Goal: Task Accomplishment & Management: Complete application form

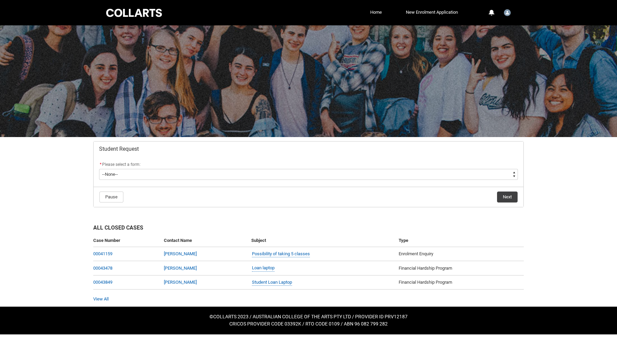
click at [261, 181] on flowruntime-screen-field "* Please select a form: * --None-- Academic Transcript Application to Appeal As…" at bounding box center [308, 172] width 427 height 22
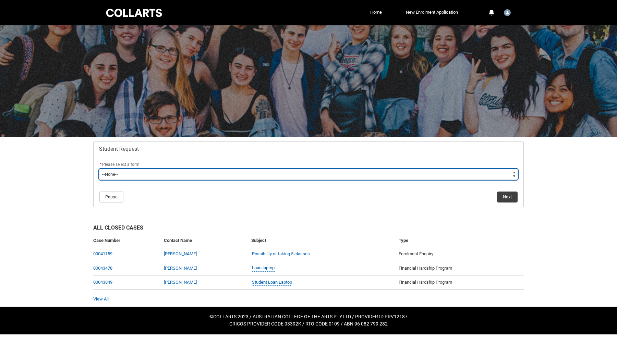
click at [261, 177] on select "--None-- Academic Transcript Application to Appeal Assignment Extension Change …" at bounding box center [308, 174] width 419 height 11
type lightning-select "Enrolment_Variation_Choice"
click at [99, 169] on select "--None-- Academic Transcript Application to Appeal Assignment Extension Change …" at bounding box center [308, 174] width 419 height 11
select select "Enrolment_Variation_Choice"
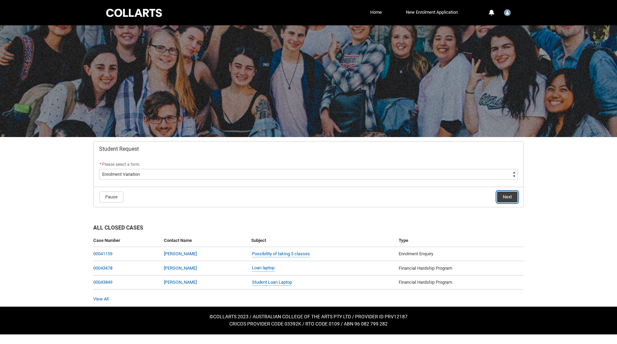
click at [500, 195] on button "Next" at bounding box center [507, 197] width 21 height 11
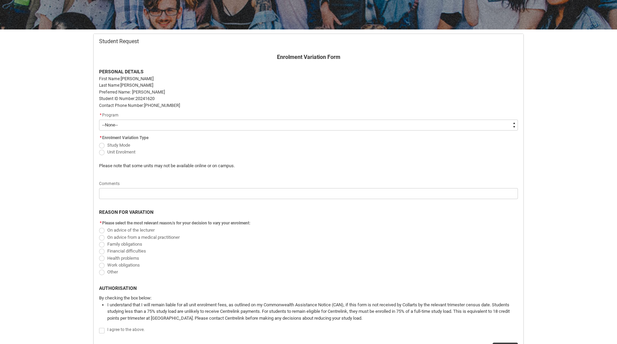
scroll to position [108, 0]
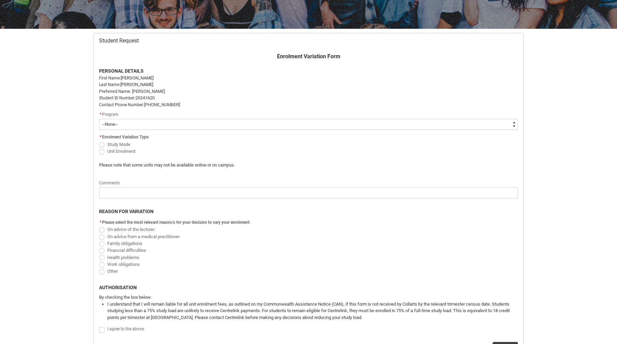
click at [192, 126] on select "--None-- Bachelor of Screen & Media" at bounding box center [308, 124] width 419 height 11
type lightning-select "recordPicklist_ProgramEnrollment.a0jOZ000003EXTtYAO"
click at [99, 119] on select "--None-- Bachelor of Screen & Media" at bounding box center [308, 124] width 419 height 11
select select "recordPicklist_ProgramEnrollment.a0jOZ000003EXTtYAO"
click at [126, 144] on span "Study Mode" at bounding box center [118, 144] width 23 height 5
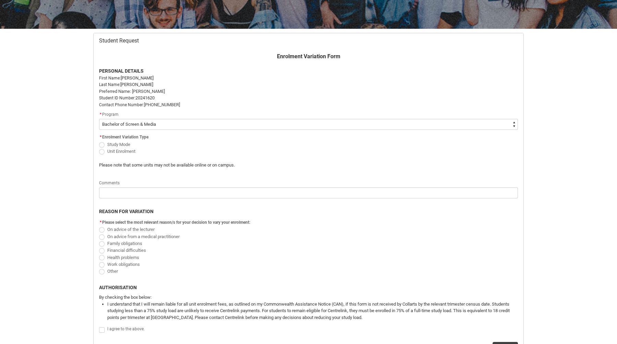
click at [99, 141] on input "Study Mode" at bounding box center [99, 141] width 0 height 0
radio input "true"
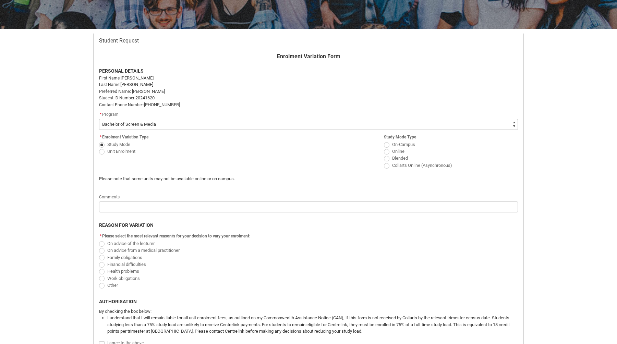
click at [384, 143] on label "On-Campus" at bounding box center [401, 144] width 34 height 5
click at [384, 141] on input "On-Campus" at bounding box center [384, 141] width 0 height 0
radio input "true"
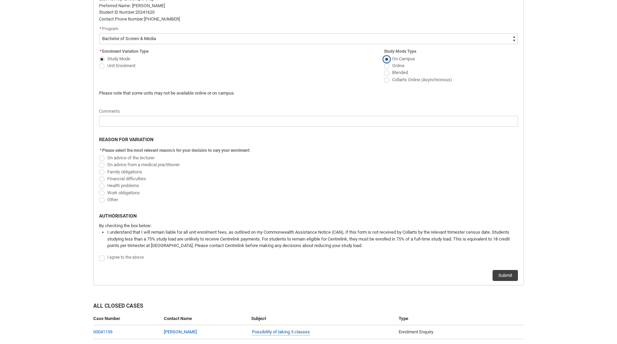
scroll to position [198, 0]
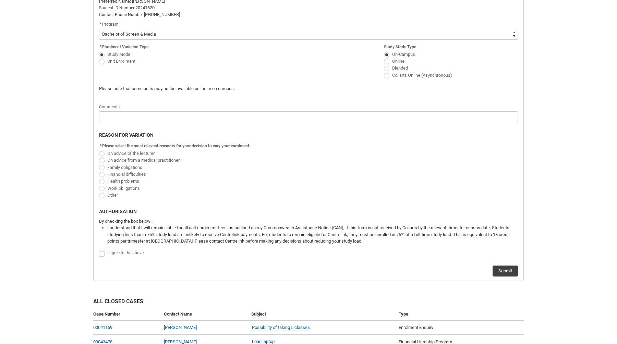
click at [151, 152] on span "On advice of the lecturer" at bounding box center [130, 153] width 47 height 5
click at [99, 150] on input "On advice of the lecturer" at bounding box center [99, 149] width 0 height 0
radio input "true"
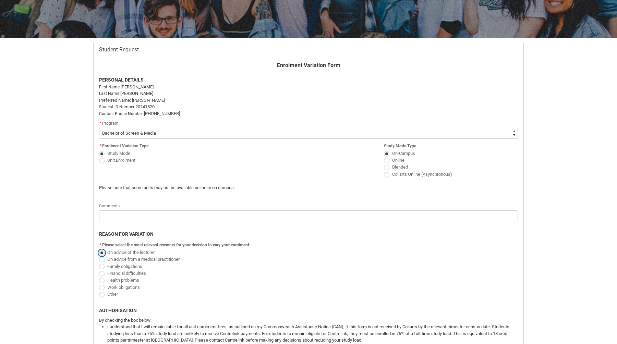
scroll to position [0, 0]
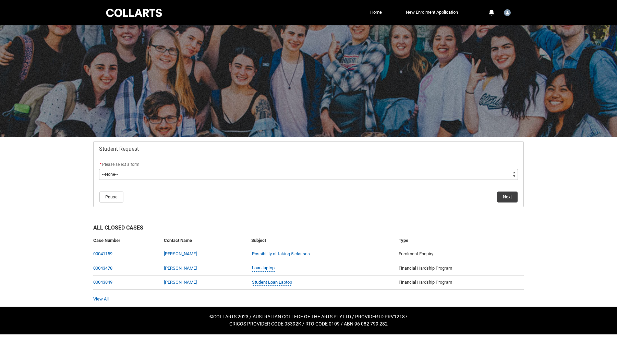
click at [342, 182] on flowruntime-screen-field "* Please select a form: * --None-- Academic Transcript Application to Appeal As…" at bounding box center [308, 172] width 427 height 22
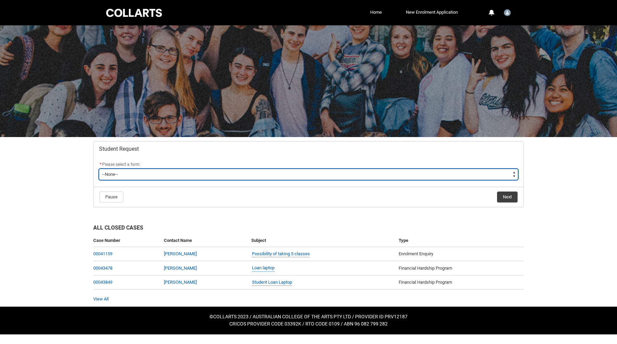
click at [342, 169] on select "--None-- Academic Transcript Application to Appeal Assignment Extension Change …" at bounding box center [308, 174] width 419 height 11
type lightning-select "Enrolment_Variation_Choice"
click at [99, 169] on select "--None-- Academic Transcript Application to Appeal Assignment Extension Change …" at bounding box center [308, 174] width 419 height 11
select select "Enrolment_Variation_Choice"
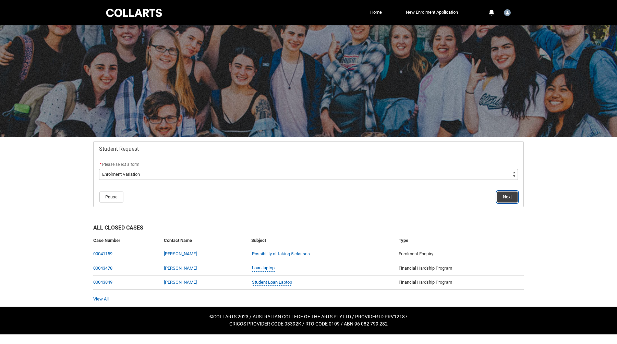
click at [506, 194] on button "Next" at bounding box center [507, 197] width 21 height 11
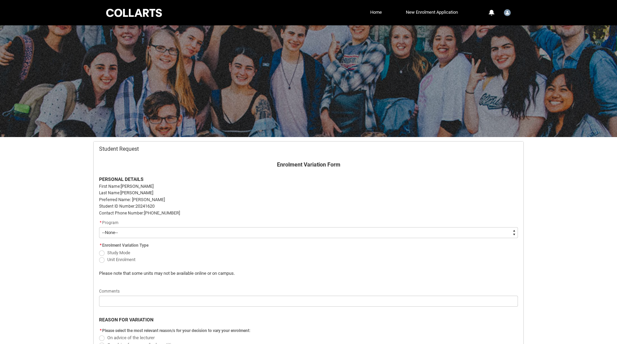
scroll to position [73, 0]
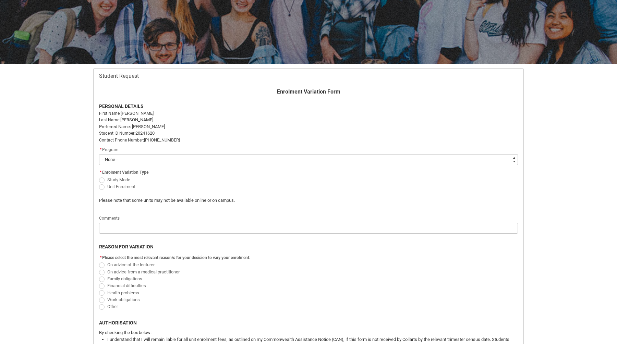
click at [173, 161] on select "--None-- Bachelor of Screen & Media" at bounding box center [308, 159] width 419 height 11
type lightning-select "recordPicklist_ProgramEnrollment.a0jOZ000003EXTtYAO"
click at [99, 154] on select "--None-- Bachelor of Screen & Media" at bounding box center [308, 159] width 419 height 11
select select "recordPicklist_ProgramEnrollment.a0jOZ000003EXTtYAO"
click at [101, 188] on span "Redu_Student_Request flow" at bounding box center [101, 186] width 5 height 5
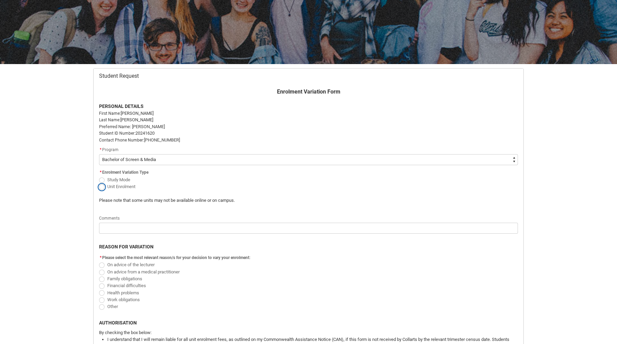
click at [99, 183] on input "Unit Enrolment" at bounding box center [99, 183] width 0 height 0
radio input "true"
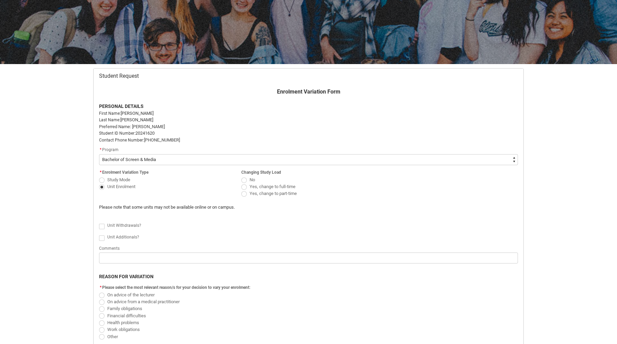
click at [244, 184] on span "Redu_Student_Request flow" at bounding box center [243, 186] width 5 height 5
click at [241, 183] on input "Yes, change to full-time" at bounding box center [241, 183] width 0 height 0
radio input "true"
click at [243, 178] on span "Redu_Student_Request flow" at bounding box center [243, 180] width 5 height 5
click at [241, 176] on input "No" at bounding box center [241, 176] width 0 height 0
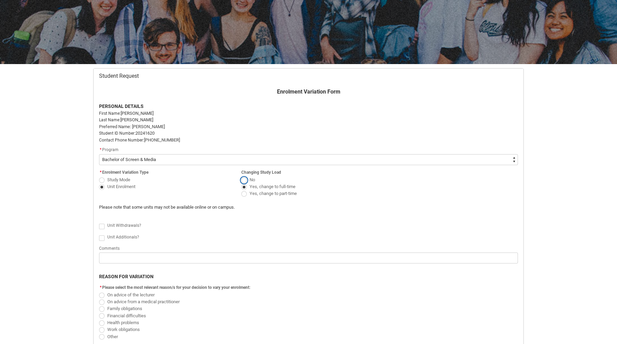
radio input "true"
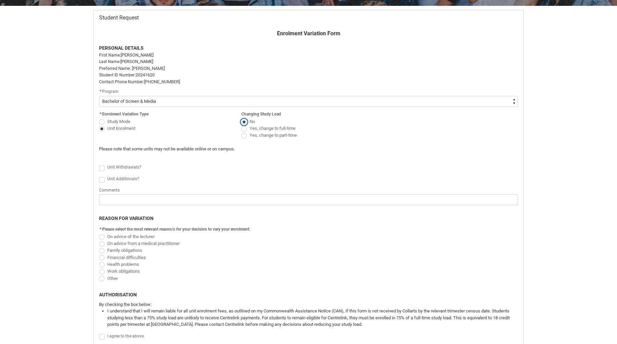
scroll to position [135, 0]
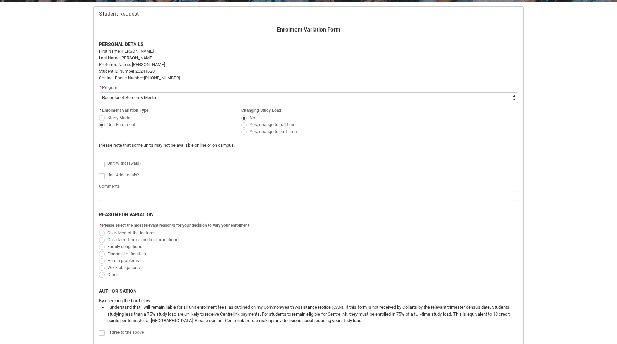
click at [100, 165] on span "Redu_Student_Request flow" at bounding box center [101, 164] width 5 height 5
click at [99, 161] on input "Redu_Student_Request flow" at bounding box center [99, 160] width 0 height 0
type lightning-input "true"
checkbox input "true"
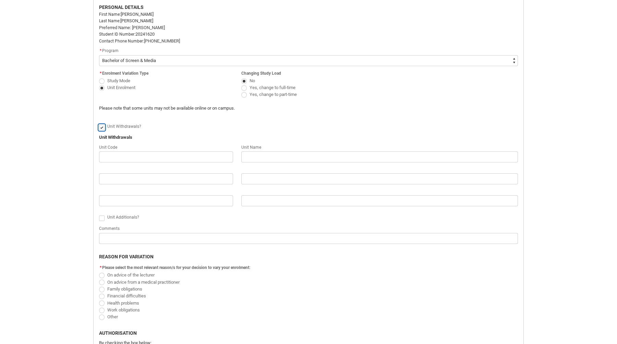
scroll to position [173, 0]
click at [102, 219] on span "Redu_Student_Request flow" at bounding box center [101, 216] width 5 height 5
click at [99, 213] on input "Redu_Student_Request flow" at bounding box center [99, 213] width 0 height 0
type lightning-input "true"
checkbox input "true"
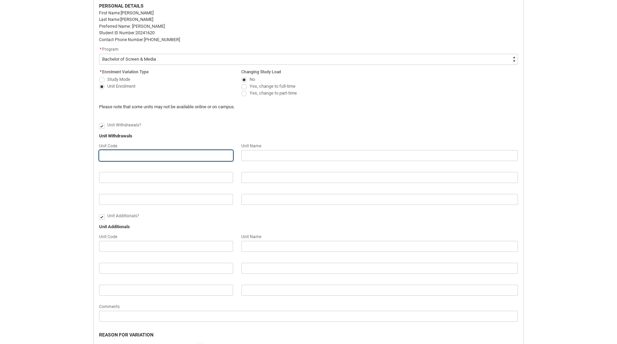
click at [193, 150] on input "Redu_Student_Request flow" at bounding box center [166, 155] width 134 height 11
paste input "SCMGSC3"
type lightning-primitive-input-simple "SCMGSC3"
type input "SCMGSC3"
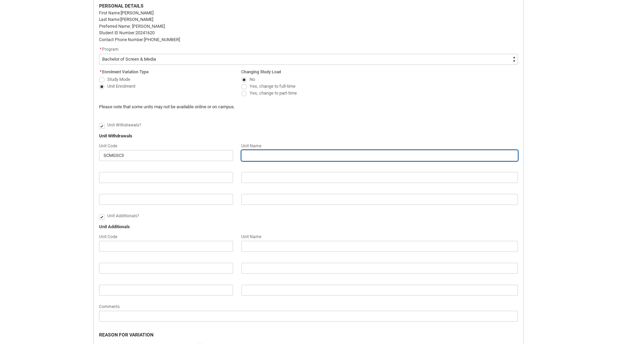
click at [311, 157] on input "Redu_Student_Request flow" at bounding box center [379, 155] width 277 height 11
type lightning-primitive-input-simple "G"
type input "G"
type lightning-primitive-input-simple "Gl"
type input "Gl"
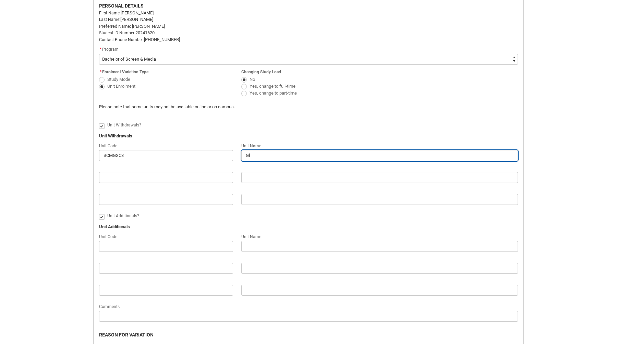
type lightning-primitive-input-simple "Glo"
type input "Glo"
type lightning-primitive-input-simple "Glob"
type input "Glob"
type lightning-primitive-input-simple "Globa"
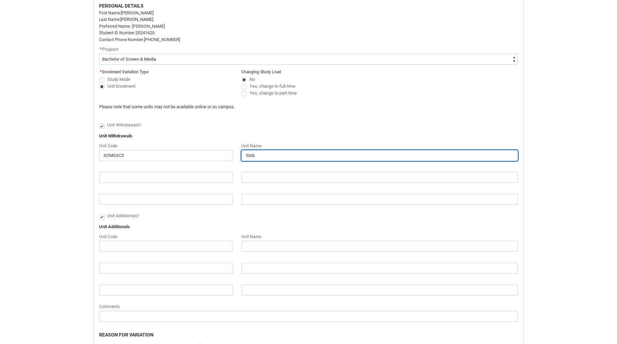
type input "Globa"
type lightning-primitive-input-simple "Global"
type input "Global"
type lightning-primitive-input-simple "Global"
type input "Global"
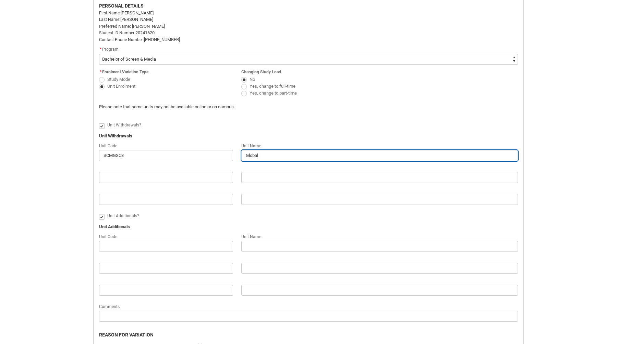
type lightning-primitive-input-simple "Global S"
type input "Global S"
type lightning-primitive-input-simple "Global Sc"
type input "Global Sc"
type lightning-primitive-input-simple "Global Scr"
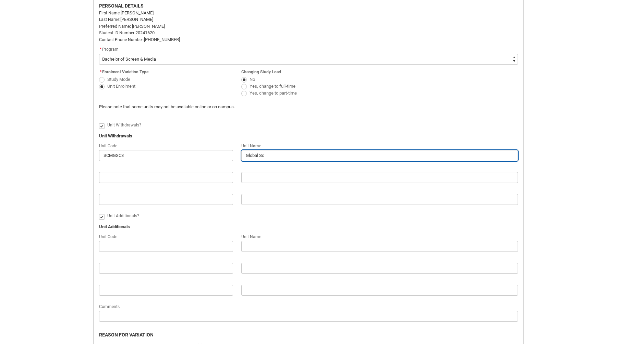
type input "Global Scr"
type lightning-primitive-input-simple "Global Scre"
type input "Global Scre"
type lightning-primitive-input-simple "Global Scree"
type input "Global Scree"
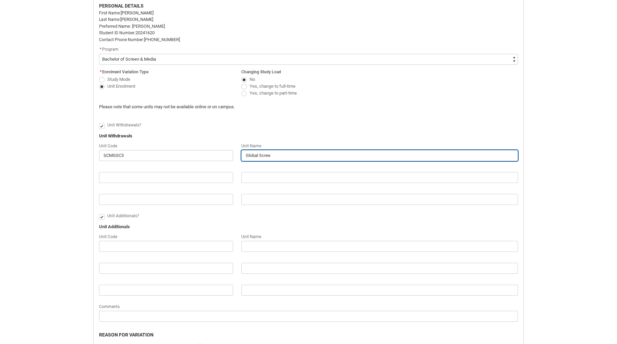
type lightning-primitive-input-simple "Global Screen"
type input "Global Screen"
type lightning-primitive-input-simple "Global Screen"
type input "Global Screen"
type lightning-primitive-input-simple "Global Screen C"
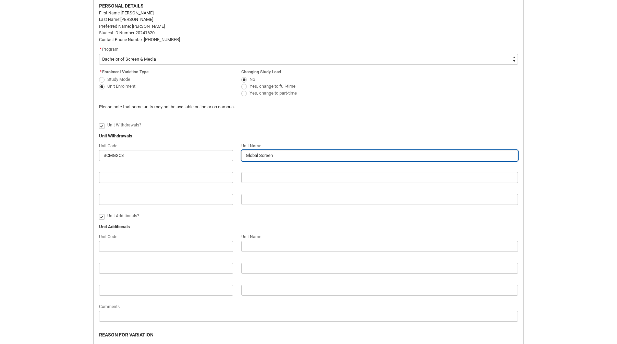
type input "Global Screen C"
type lightning-primitive-input-simple "Global Screen Cu"
type input "Global Screen Cu"
type lightning-primitive-input-simple "Global Screen Cul"
type input "Global Screen Cul"
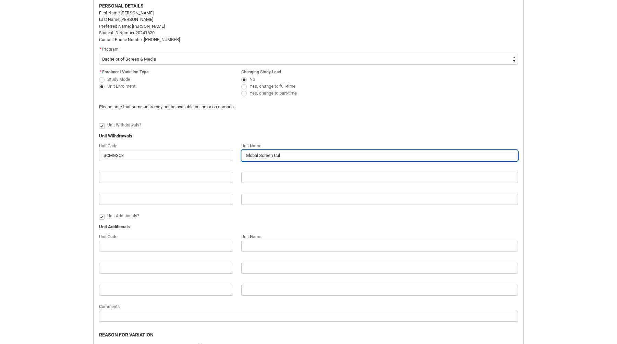
type lightning-primitive-input-simple "Global Screen Cult"
type input "Global Screen Cult"
type lightning-primitive-input-simple "Global Screen Cultu"
type input "Global Screen Cultu"
type lightning-primitive-input-simple "Global Screen Cultur"
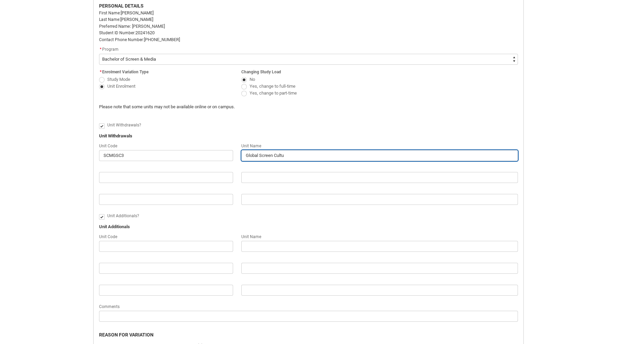
type input "Global Screen Cultur"
type lightning-primitive-input-simple "Global Screen Culture"
type input "Global Screen Culture"
type lightning-primitive-input-simple "Global Screen Cultures"
type input "Global Screen Cultures"
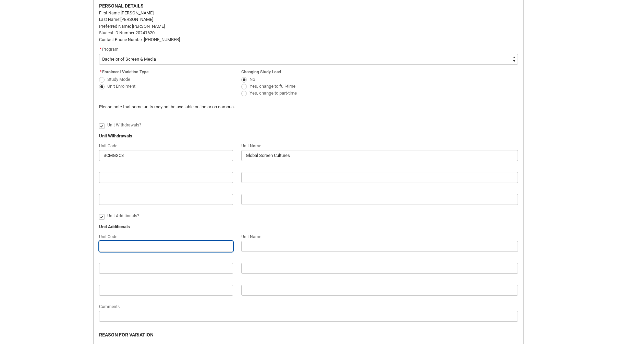
click at [165, 247] on input "Redu_Student_Request flow" at bounding box center [166, 246] width 134 height 11
type lightning-primitive-input-simple "S"
type input "S"
type lightning-primitive-input-simple "SC"
type input "SC"
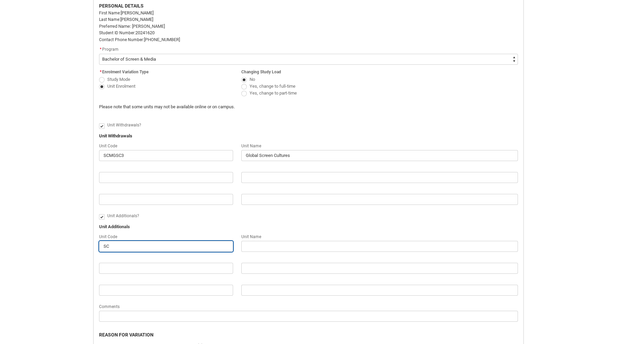
type lightning-primitive-input-simple "SCM"
type input "SCM"
type lightning-primitive-input-simple "SCM6"
type input "SCM6"
click at [261, 241] on div "Unit Name" at bounding box center [379, 237] width 277 height 8
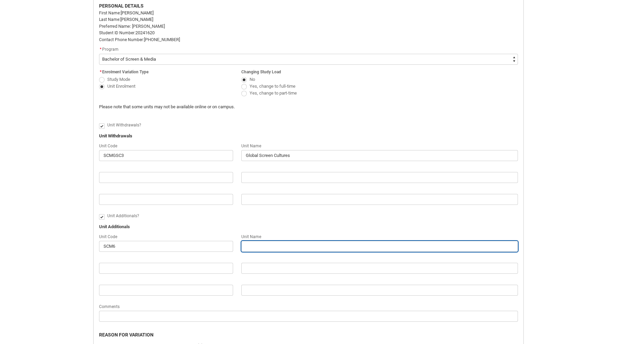
click at [261, 246] on input "Redu_Student_Request flow" at bounding box center [379, 246] width 277 height 11
type lightning-primitive-input-simple "C"
type input "C"
type lightning-primitive-input-simple "Ca"
type input "Ca"
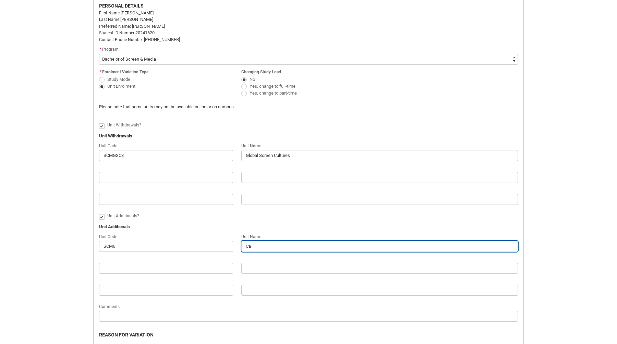
type lightning-primitive-input-simple "Cap"
type input "Cap"
type lightning-primitive-input-simple "Caps"
type input "Caps"
type lightning-primitive-input-simple "Capst"
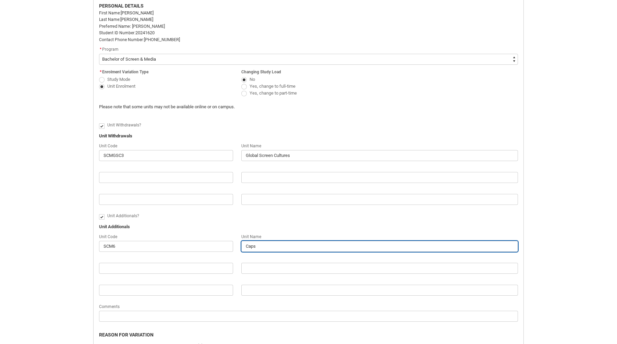
type input "Capst"
type lightning-primitive-input-simple "Capsto"
type input "Capsto"
type lightning-primitive-input-simple "Capston"
type input "Capston"
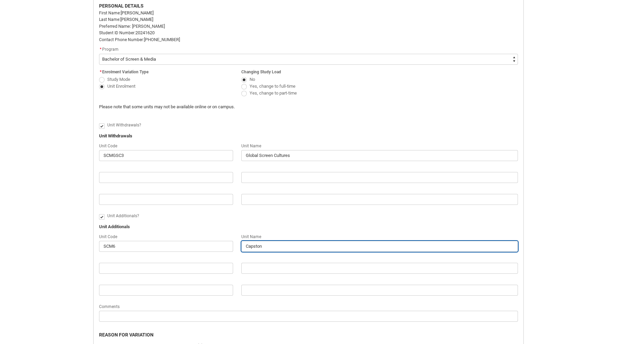
type lightning-primitive-input-simple "Capstone"
type input "Capstone"
type lightning-primitive-input-simple "Capstone"
type input "Capstone"
type lightning-primitive-input-simple "Capstone P"
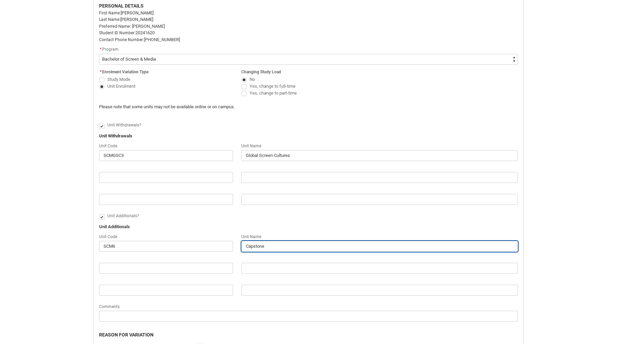
type input "Capstone P"
type lightning-primitive-input-simple "Capstone Pr"
type input "Capstone Pr"
type lightning-primitive-input-simple "Capstone Pro"
type input "Capstone Pro"
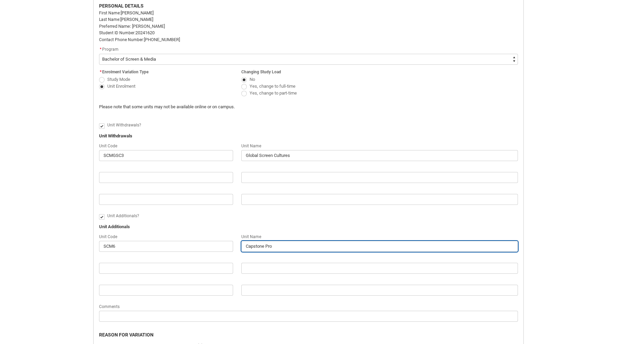
type lightning-primitive-input-simple "Capstone Proj"
type input "Capstone Proj"
type lightning-primitive-input-simple "Capstone Proje"
type input "Capstone Proje"
type lightning-primitive-input-simple "Capstone Projec"
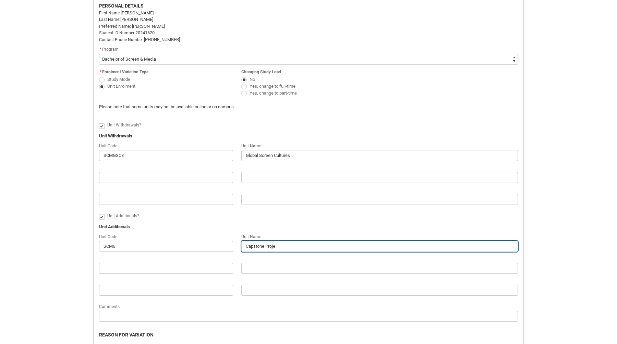
type input "Capstone Projec"
type lightning-primitive-input-simple "Capstone Project"
type input "Capstone Project"
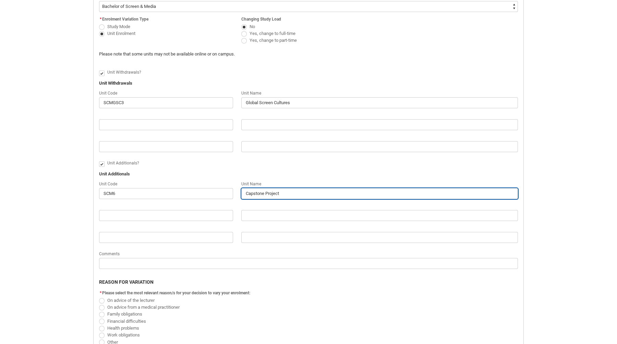
scroll to position [233, 0]
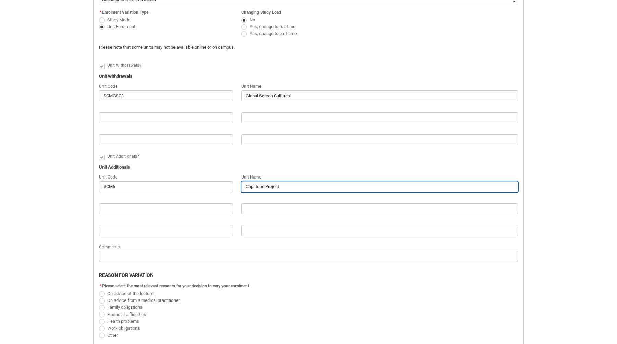
type lightning-primitive-input-simple "Capstone Project"
type input "Capstone Project"
type lightning-primitive-input-simple "Capstone Project L"
type input "Capstone Project L"
type lightning-primitive-input-simple "Capstone Project Le"
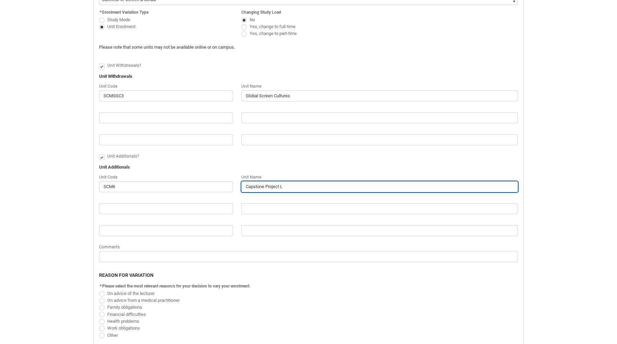
type input "Capstone Project Le"
type lightning-primitive-input-simple "Capstone Project Lec"
type input "Capstone Project Lec"
type lightning-primitive-input-simple "Capstone Project Lect"
type input "Capstone Project Lect"
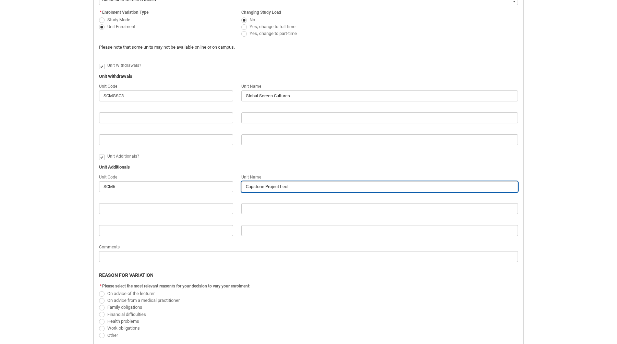
type lightning-primitive-input-simple "Capstone Project Lectu"
type input "Capstone Project Lectu"
type lightning-primitive-input-simple "Capstone Project Lectur"
type input "Capstone Project Lectur"
type lightning-primitive-input-simple "Capstone Project Lecture"
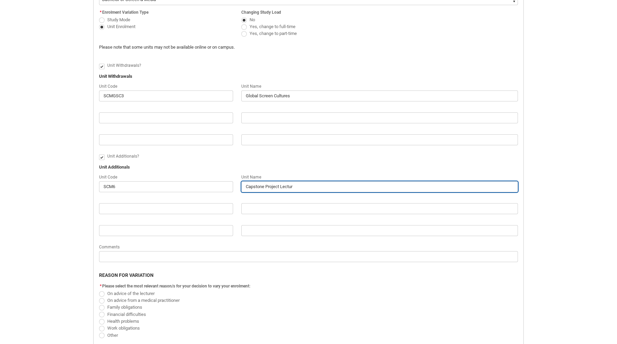
type input "Capstone Project Lecture"
type lightning-primitive-input-simple "Capstone Project Lecture/"
type input "Capstone Project Lecture/"
type lightning-primitive-input-simple "Capstone Project Lecture/W"
type input "Capstone Project Lecture/W"
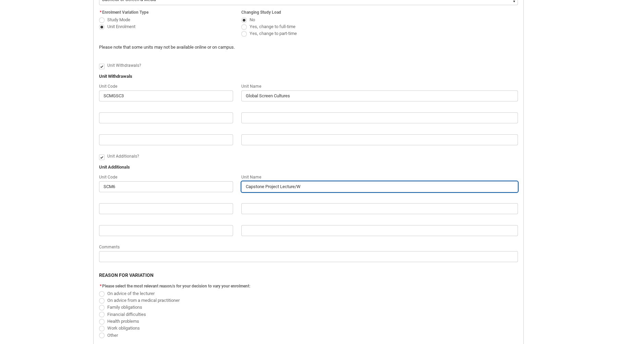
type lightning-primitive-input-simple "Capstone Project Lecture/Wo"
type input "Capstone Project Lecture/Wo"
type lightning-primitive-input-simple "Capstone Project Lecture/Wor"
type input "Capstone Project Lecture/Wor"
type lightning-primitive-input-simple "Capstone Project Lecture/Work"
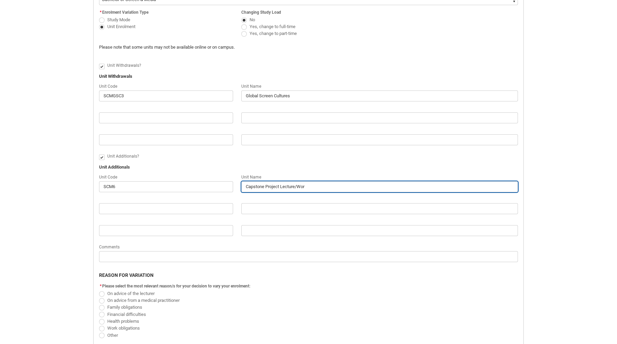
type input "Capstone Project Lecture/Work"
type lightning-primitive-input-simple "Capstone Project Lecture/Works"
type input "Capstone Project Lecture/Works"
type lightning-primitive-input-simple "Capstone Project Lecture/Worksh"
type input "Capstone Project Lecture/Worksh"
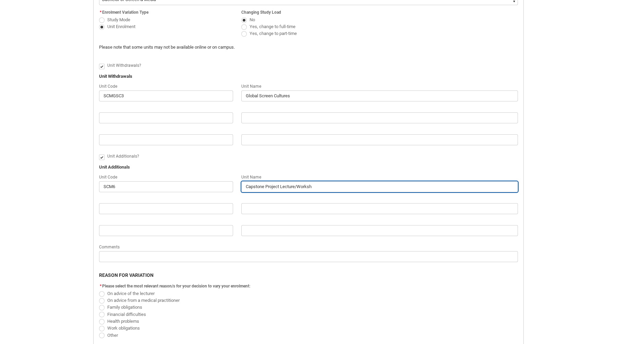
type lightning-primitive-input-simple "Capstone Project Lecture/Worksho"
type input "Capstone Project Lecture/Worksho"
type lightning-primitive-input-simple "Capstone Project Lecture/Workshop"
type input "Capstone Project Lecture/Workshop"
type lightning-primitive-input-simple "Capstone Project Lecture/Workshop"
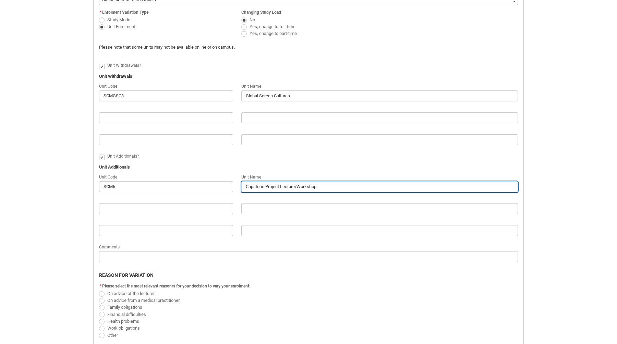
type input "Capstone Project Lecture/Workshop"
type lightning-primitive-input-simple "Capstone Project Lecture/Workshop G"
type input "Capstone Project Lecture/Workshop G"
type lightning-primitive-input-simple "Capstone Project Lecture/Workshop G2"
type input "Capstone Project Lecture/Workshop G2"
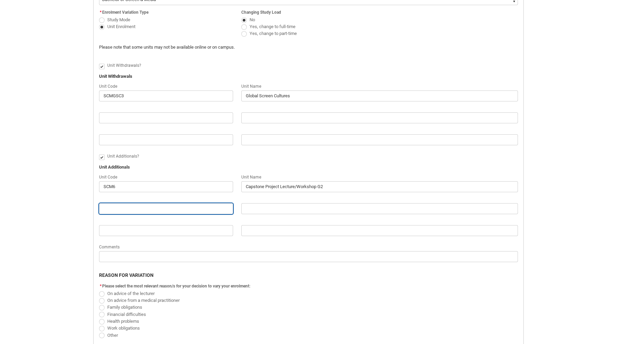
click at [146, 203] on input "Redu_Student_Request flow" at bounding box center [166, 208] width 134 height 11
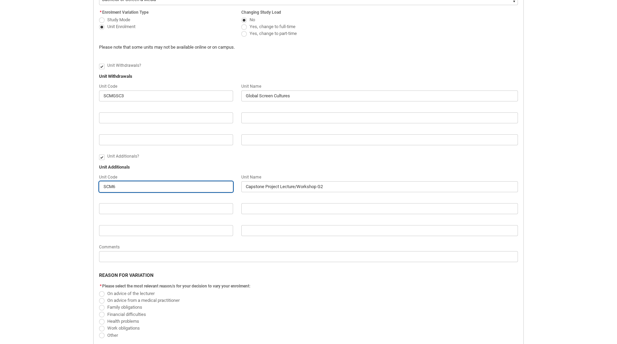
click at [126, 188] on input "SCM6" at bounding box center [166, 186] width 134 height 11
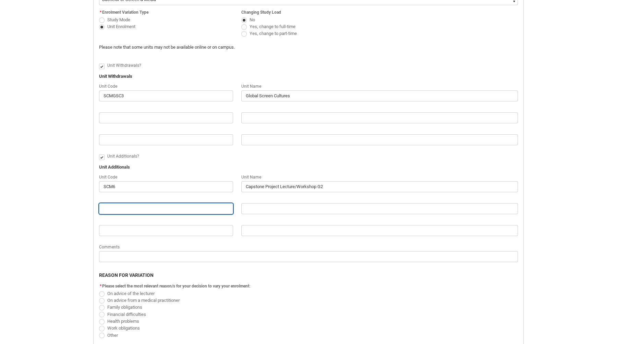
click at [131, 203] on input "Redu_Student_Request flow" at bounding box center [166, 208] width 134 height 11
paste input "SCM6"
type lightning-primitive-input-simple "SCM6"
type input "SCM6"
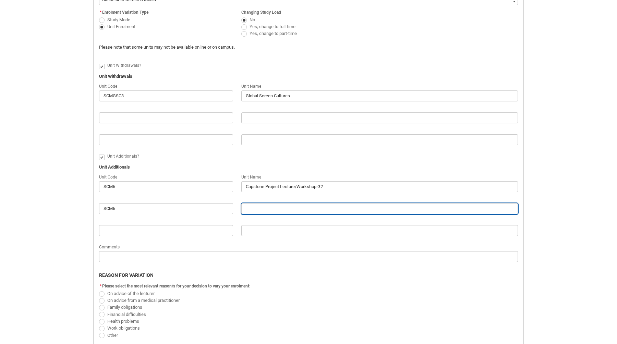
click at [271, 207] on input "Redu_Student_Request flow" at bounding box center [379, 208] width 277 height 11
type lightning-primitive-input-simple "C"
type input "C"
type lightning-primitive-input-simple "Ca"
type input "Ca"
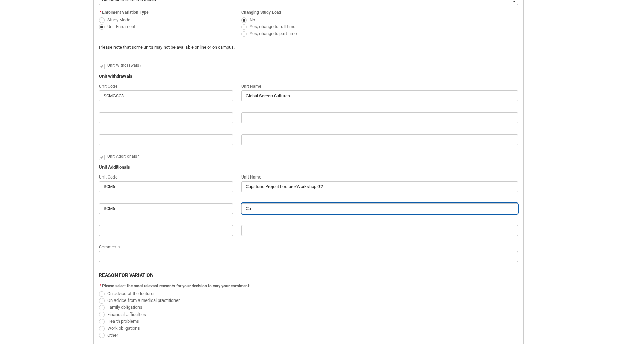
type lightning-primitive-input-simple "Cap"
type input "Cap"
type lightning-primitive-input-simple "Caps"
type input "Caps"
type lightning-primitive-input-simple "Capst"
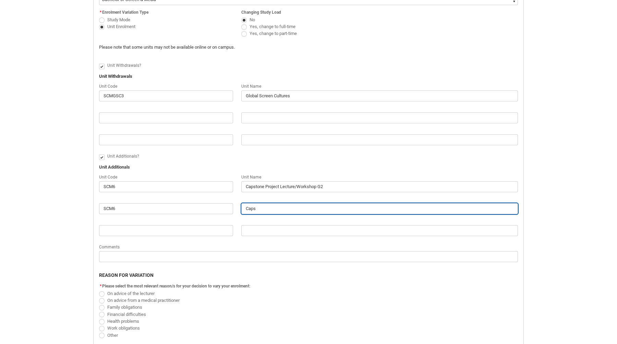
type input "Capst"
type lightning-primitive-input-simple "Capsto"
type input "Capsto"
type lightning-primitive-input-simple "Capston"
type input "Capston"
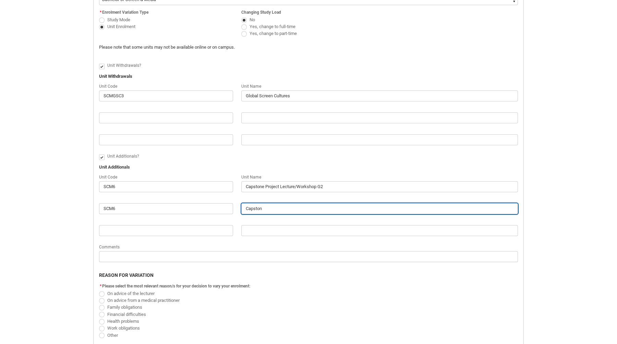
type lightning-primitive-input-simple "Capstone"
type input "Capstone"
type lightning-primitive-input-simple "Capstone"
type input "Capstone"
type lightning-primitive-input-simple "Capstone P"
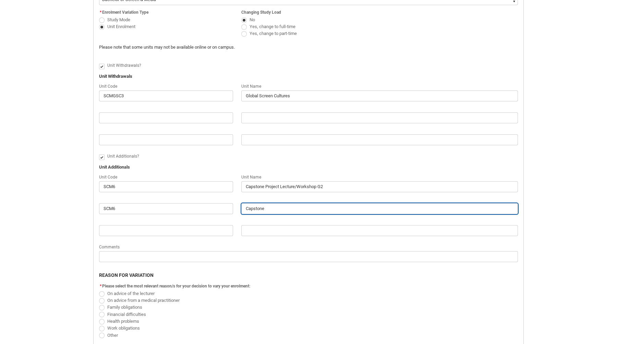
type input "Capstone P"
type lightning-primitive-input-simple "Capstone Pr"
type input "Capstone Pr"
type lightning-primitive-input-simple "Capstone Pro"
type input "Capstone Pro"
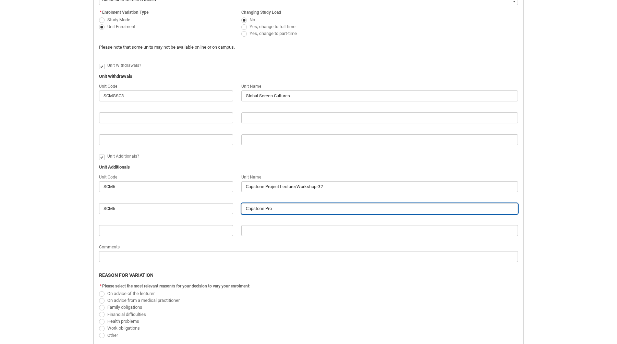
type lightning-primitive-input-simple "Capstone Proj"
type input "Capstone Proj"
type lightning-primitive-input-simple "Capstone Proje"
type input "Capstone Proje"
type lightning-primitive-input-simple "Capstone Projec"
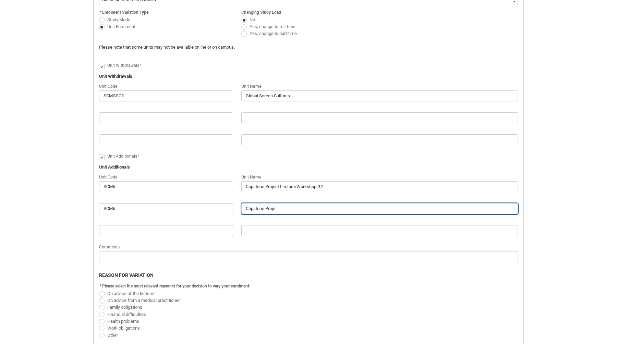
type input "Capstone Projec"
type lightning-primitive-input-simple "Capstone Project"
type input "Capstone Project"
type lightning-primitive-input-simple "Capstone Project"
type input "Capstone Project"
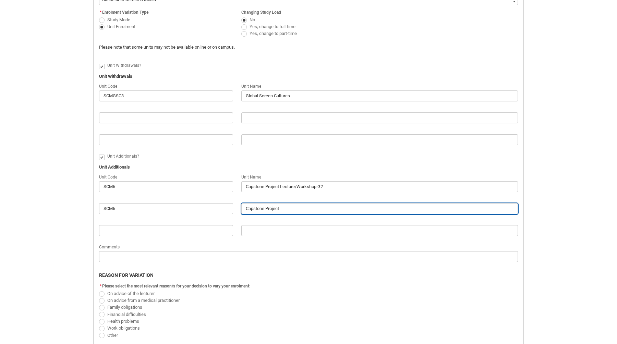
type lightning-primitive-input-simple "Capstone Project T"
type input "Capstone Project T"
type lightning-primitive-input-simple "Capstone Project Te"
type input "Capstone Project Te"
type lightning-primitive-input-simple "Capstone Project Tec"
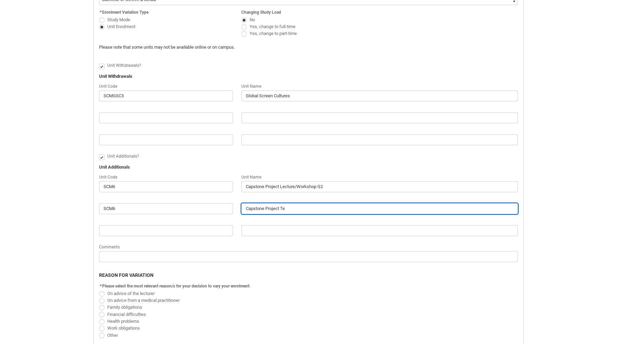
type input "Capstone Project Tec"
type lightning-primitive-input-simple "Capstone Project Tech"
type input "Capstone Project Tech"
type lightning-primitive-input-simple "Capstone Project Tech"
type input "Capstone Project Tech"
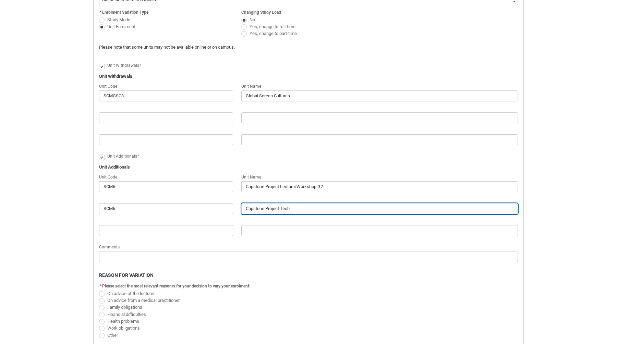
type lightning-primitive-input-simple "Capstone Project Tech D"
type input "Capstone Project Tech D"
type lightning-primitive-input-simple "Capstone Project Tech De"
type input "Capstone Project Tech De"
type lightning-primitive-input-simple "Capstone Project Tech Dem"
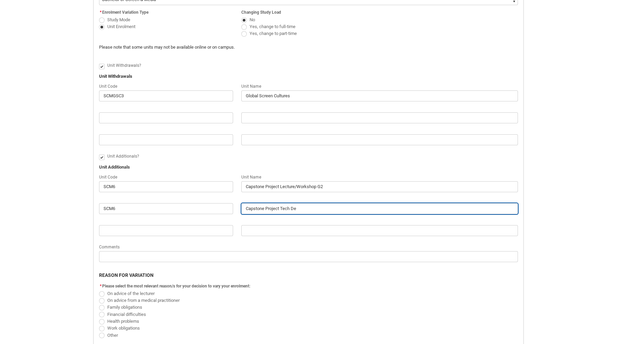
type input "Capstone Project Tech Dem"
type lightning-primitive-input-simple "Capstone Project Tech Demo"
type input "Capstone Project Tech Demo"
type lightning-primitive-input-simple "Capstone Project Tech Demo"
type input "Capstone Project Tech Demo"
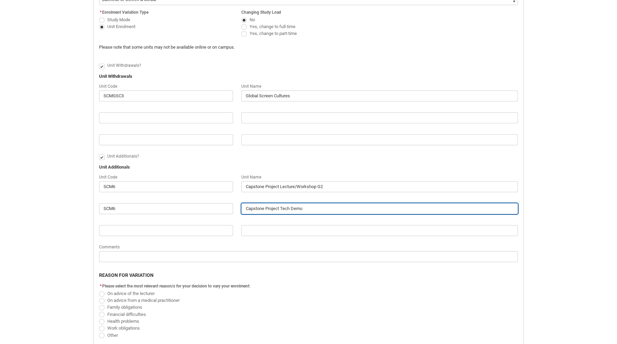
type lightning-primitive-input-simple "Capstone Project Tech Demo G"
type input "Capstone Project Tech Demo G"
type lightning-primitive-input-simple "Capstone Project Tech Demo G2"
type input "Capstone Project Tech Demo G2"
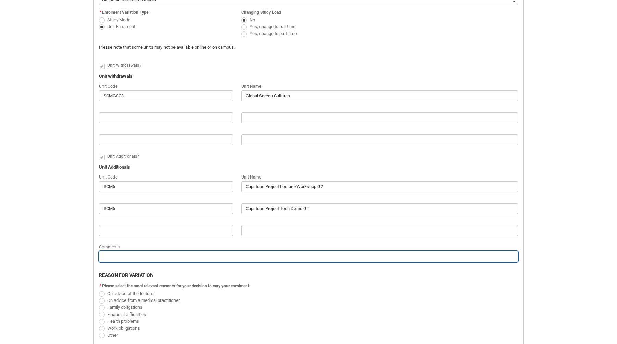
click at [225, 256] on input "Redu_Student_Request flow" at bounding box center [308, 256] width 419 height 11
type lightning-primitive-input-simple "D"
type input "D"
type lightning-primitive-input-simple "Di"
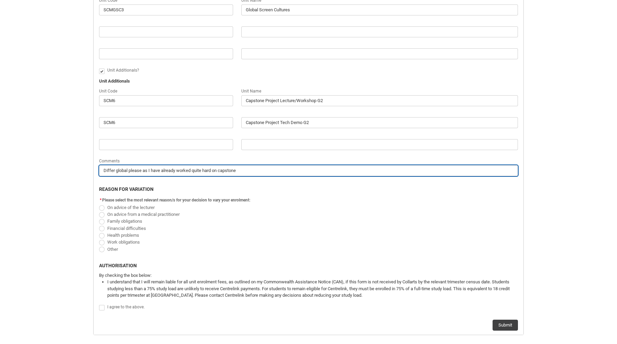
scroll to position [320, 0]
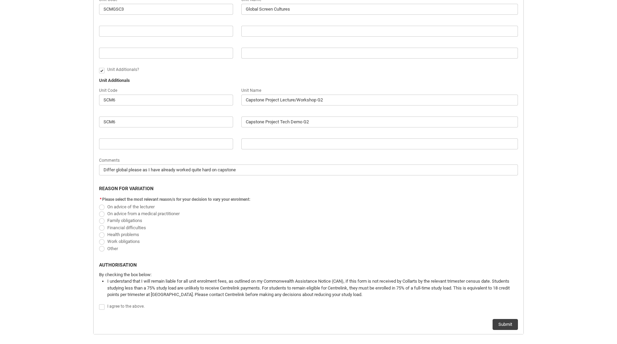
click at [100, 206] on span "Redu_Student_Request flow" at bounding box center [101, 207] width 5 height 5
click at [99, 203] on input "On advice of the lecturer" at bounding box center [99, 203] width 0 height 0
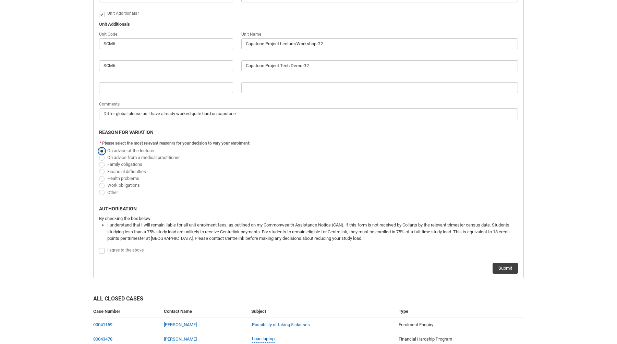
scroll to position [382, 0]
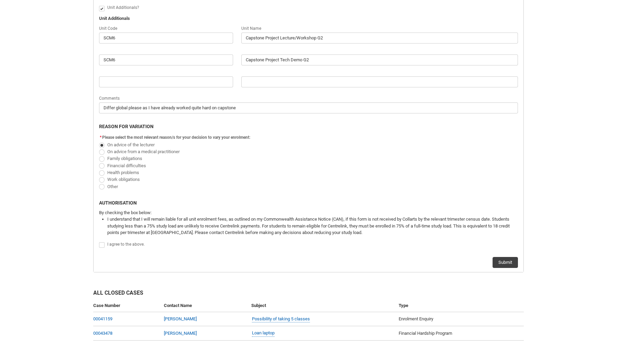
click at [104, 243] on span "Redu_Student_Request flow" at bounding box center [101, 244] width 5 height 5
click at [99, 242] on input "Redu_Student_Request flow" at bounding box center [99, 241] width 0 height 0
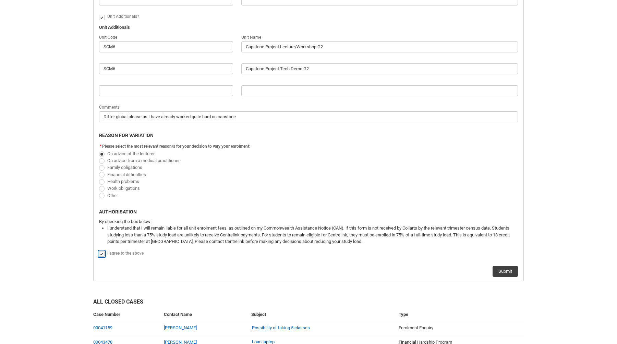
scroll to position [388, 0]
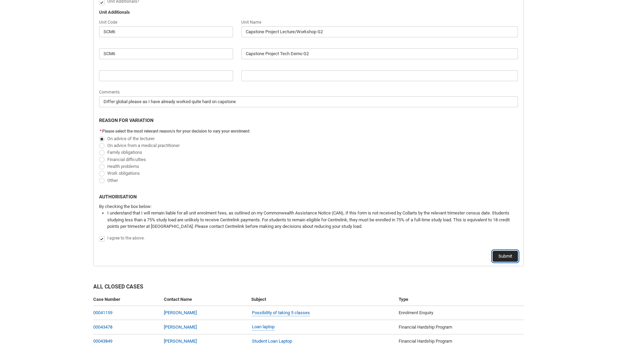
click at [501, 252] on button "Submit" at bounding box center [505, 256] width 25 height 11
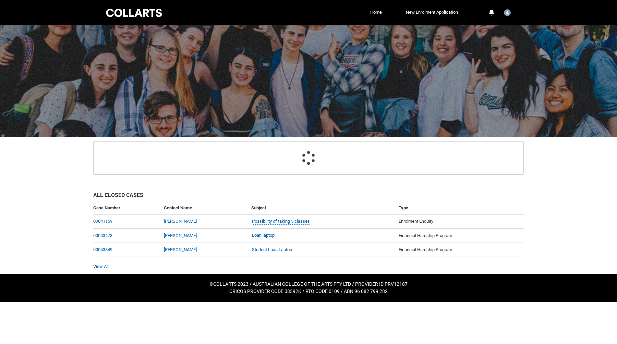
scroll to position [0, 0]
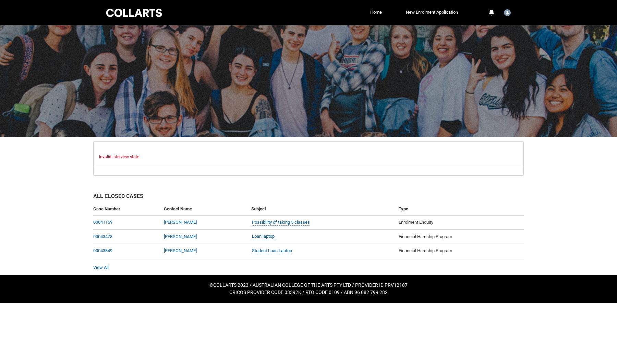
click at [182, 169] on flowruntime-navigation-bar "Redu_Student_Request flow" at bounding box center [309, 171] width 430 height 9
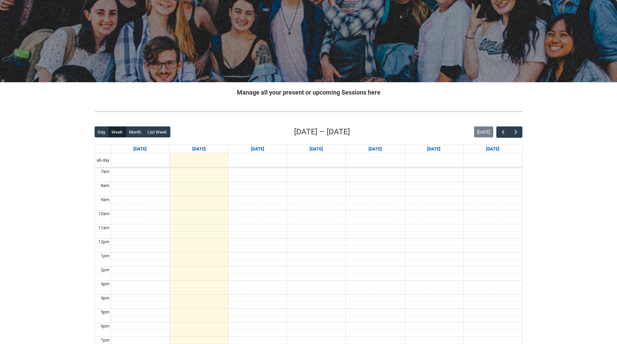
scroll to position [57, 0]
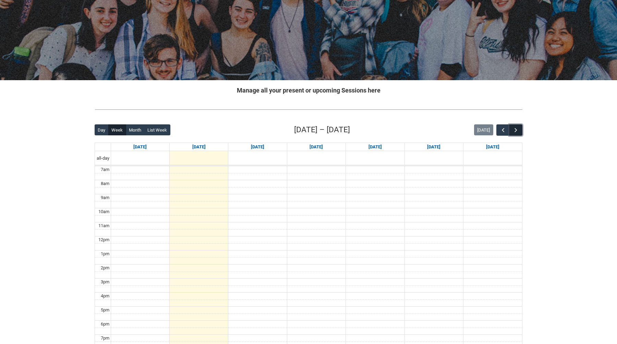
click at [518, 129] on span "button" at bounding box center [515, 130] width 7 height 7
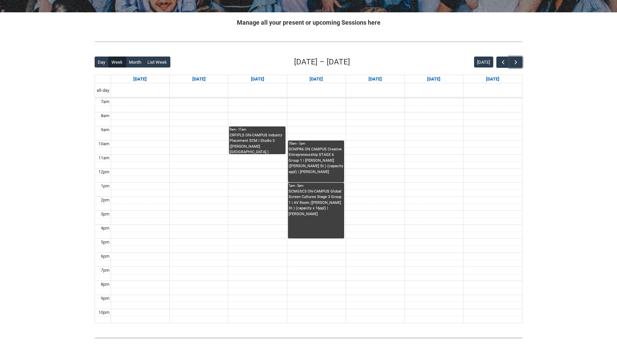
scroll to position [131, 0]
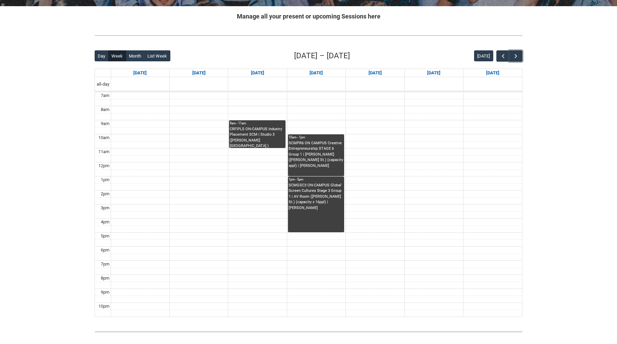
click at [260, 142] on div "CRFIPLS ON-CAMPUS Industry Placement SCM | Studio 3 (George St.) (capacity x30p…" at bounding box center [257, 137] width 55 height 22
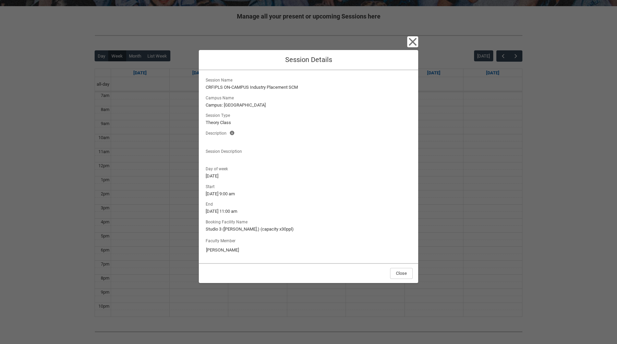
click at [177, 74] on div "Close Session Details Session Name CRFIPLS ON-CAMPUS Industry Placement SCM Cam…" at bounding box center [308, 172] width 617 height 344
click at [415, 38] on icon "button" at bounding box center [413, 42] width 8 height 8
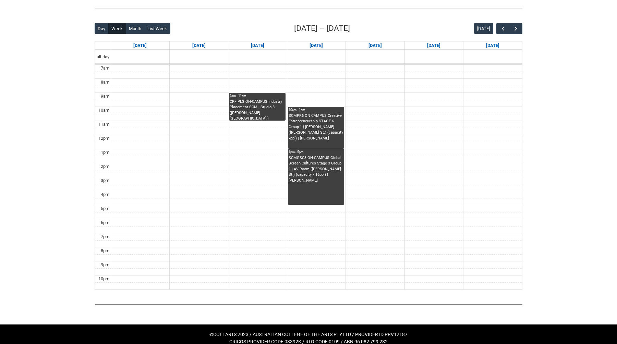
scroll to position [164, 0]
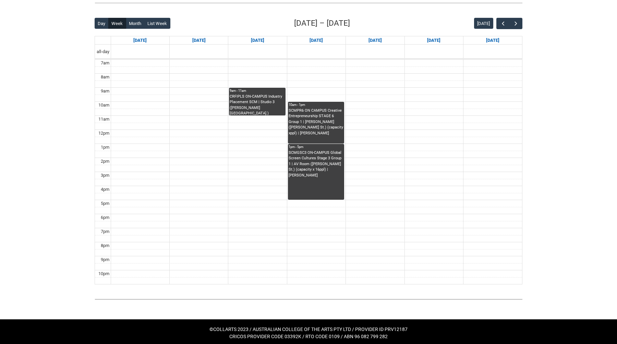
click at [326, 177] on div "SCMGSC3 ON-CAMPUS Global Screen Cultures Stage 3 Group 1 | AV Room (Cromwell St…" at bounding box center [316, 175] width 55 height 50
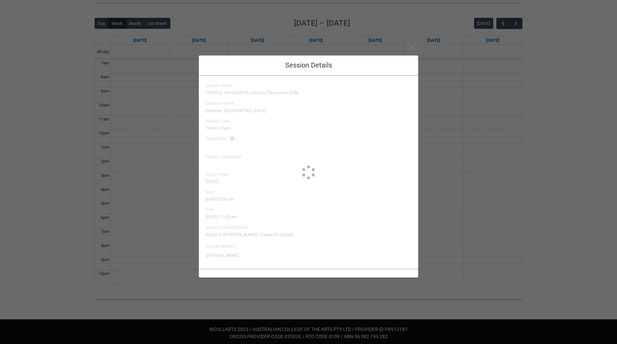
type input "Jake Wilson"
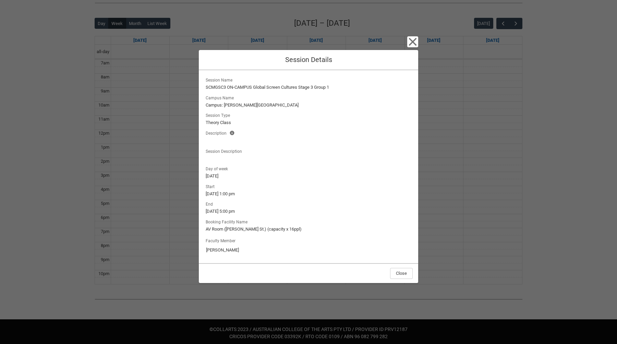
click at [213, 86] on lightning-formatted-text "SCMGSC3 ON-CAMPUS Global Screen Cultures Stage 3 Group 1" at bounding box center [309, 87] width 206 height 7
copy lightning-formatted-text "SCMGSC3"
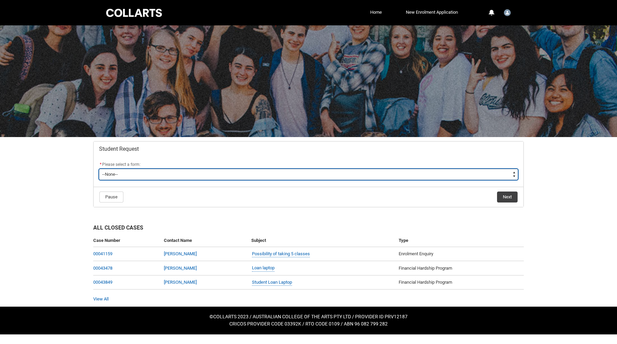
click at [156, 169] on select "--None-- Academic Transcript Application to Appeal Assignment Extension Change …" at bounding box center [308, 174] width 419 height 11
type lightning-select "Enrolment_Variation_Choice"
click at [99, 169] on select "--None-- Academic Transcript Application to Appeal Assignment Extension Change …" at bounding box center [308, 174] width 419 height 11
select select "Enrolment_Variation_Choice"
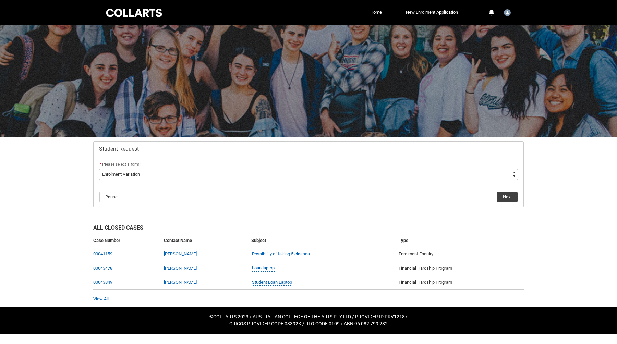
click at [520, 197] on flowruntime-navigation-bar "Pause Next" at bounding box center [309, 197] width 430 height 20
click at [515, 197] on button "Next" at bounding box center [507, 197] width 21 height 11
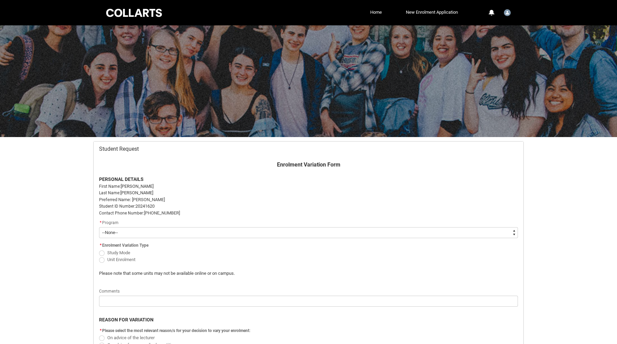
scroll to position [73, 0]
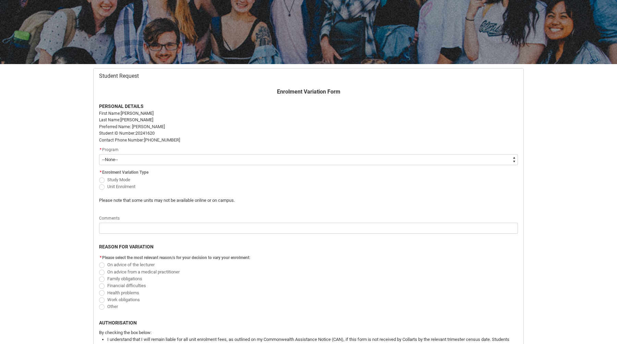
click at [164, 160] on select "--None-- Bachelor of Screen & Media" at bounding box center [308, 159] width 419 height 11
type lightning-select "recordPicklist_ProgramEnrollment.a0jOZ000003EXTtYAO"
click at [99, 154] on select "--None-- Bachelor of Screen & Media" at bounding box center [308, 159] width 419 height 11
select select "recordPicklist_ProgramEnrollment.a0jOZ000003EXTtYAO"
click at [100, 185] on span "Redu_Student_Request flow" at bounding box center [101, 186] width 5 height 5
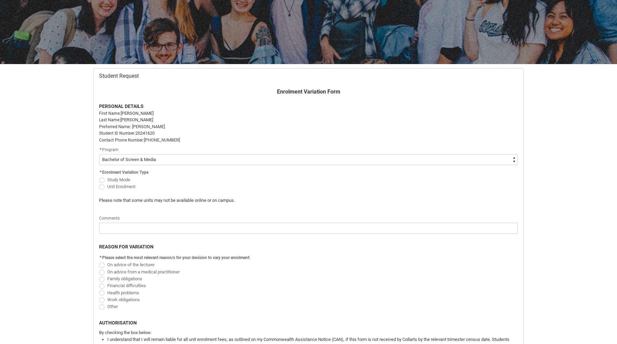
click at [99, 183] on input "Unit Enrolment" at bounding box center [99, 183] width 0 height 0
radio input "true"
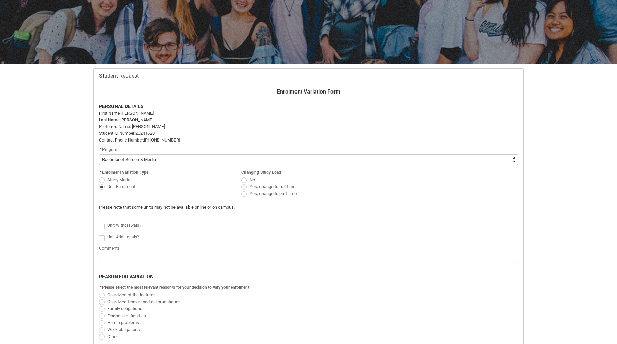
click at [246, 182] on label "No" at bounding box center [249, 179] width 16 height 5
click at [241, 176] on input "No" at bounding box center [241, 176] width 0 height 0
radio input "true"
click at [100, 227] on span "Redu_Student_Request flow" at bounding box center [101, 226] width 5 height 5
click at [99, 223] on input "Redu_Student_Request flow" at bounding box center [99, 222] width 0 height 0
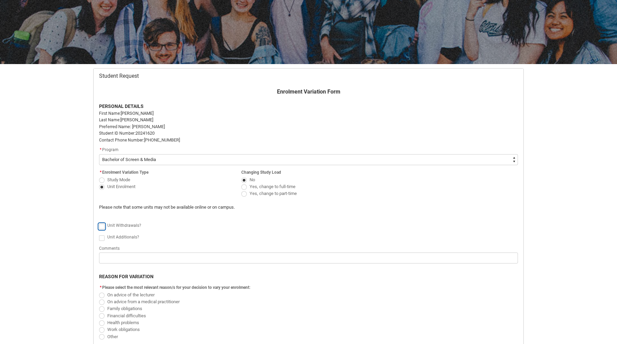
type lightning-input "true"
checkbox input "true"
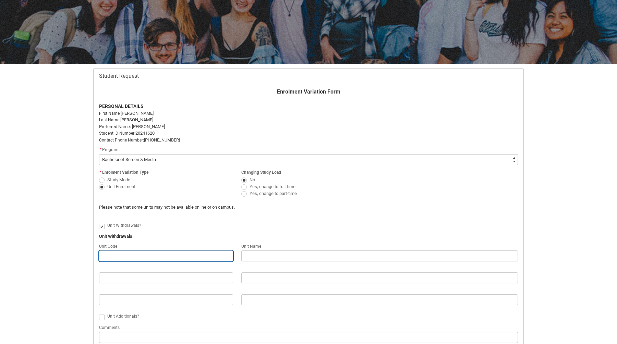
click at [147, 255] on input "Redu_Student_Request flow" at bounding box center [166, 256] width 134 height 11
type lightning-primitive-input-simple "SCMGSC3"
type input "SCMGSC3"
click at [283, 241] on flowruntime-screen-field "Unit Withdrawals" at bounding box center [308, 238] width 427 height 10
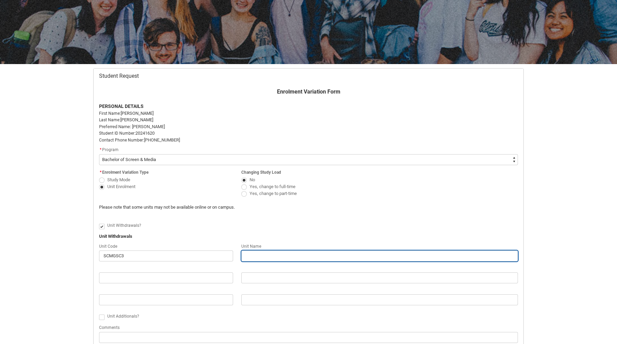
click at [282, 258] on input "Redu_Student_Request flow" at bounding box center [379, 256] width 277 height 11
type lightning-primitive-input-simple "Global Screen Cultures"
type input "Global Screen Cultures"
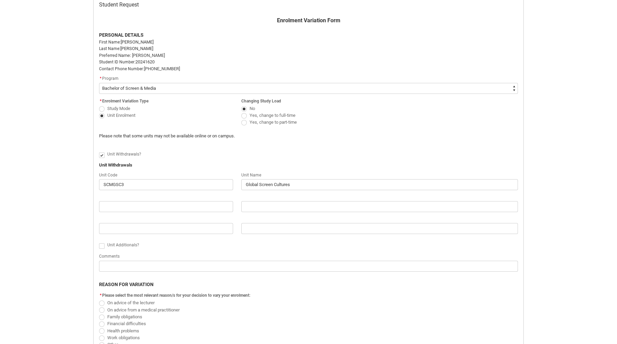
click at [102, 247] on span "Redu_Student_Request flow" at bounding box center [101, 245] width 5 height 5
click at [99, 242] on input "Redu_Student_Request flow" at bounding box center [99, 242] width 0 height 0
type lightning-input "true"
checkbox input "true"
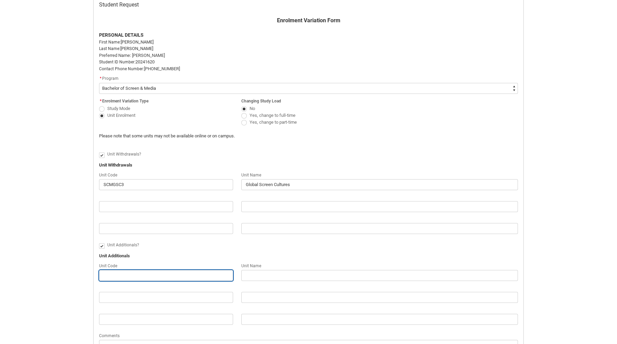
click at [136, 275] on input "Redu_Student_Request flow" at bounding box center [166, 275] width 134 height 11
type lightning-primitive-input-simple "SCM6"
type input "SCM6"
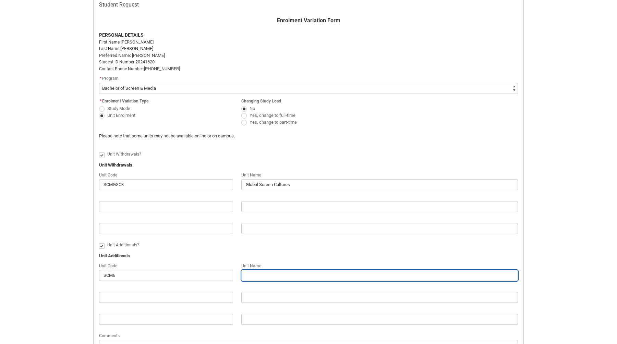
click at [276, 275] on input "Redu_Student_Request flow" at bounding box center [379, 275] width 277 height 11
type lightning-primitive-input-simple "Capstone Project Lecture/Workshop G2"
type input "Capstone Project Lecture/Workshop G2"
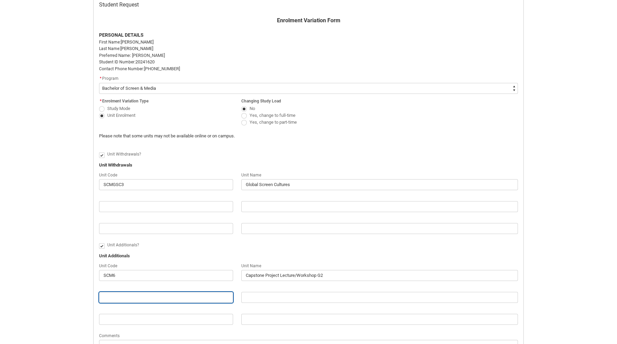
click at [211, 295] on input "Redu_Student_Request flow" at bounding box center [166, 297] width 134 height 11
type lightning-primitive-input-simple "SCM6"
type input "SCM6"
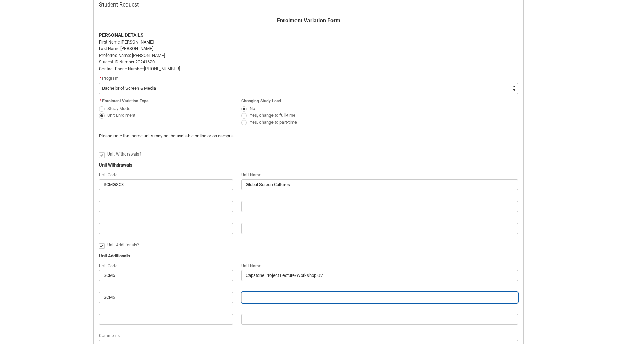
click at [278, 300] on input "Redu_Student_Request flow" at bounding box center [379, 297] width 277 height 11
type lightning-primitive-input-simple "Capstone Project Tech Demo G2"
type input "Capstone Project Tech Demo G2"
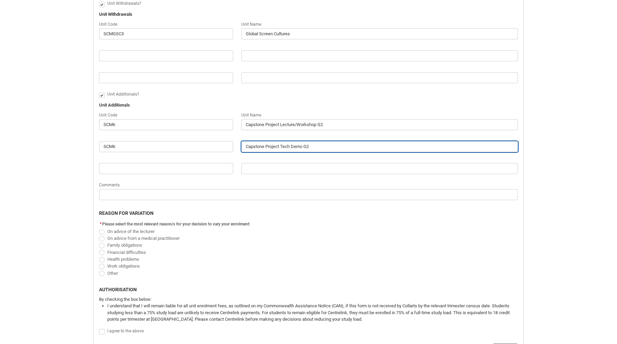
scroll to position [295, 0]
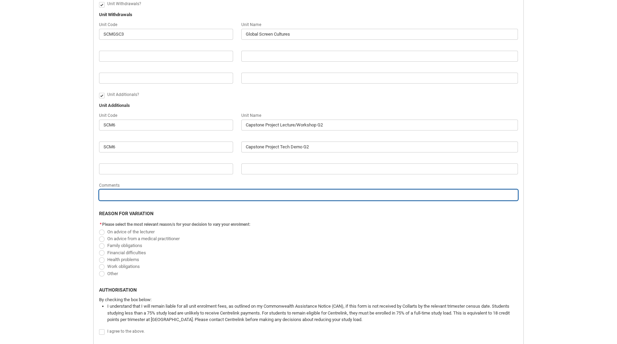
click at [253, 198] on input "Redu_Student_Request flow" at bounding box center [308, 195] width 419 height 11
type lightning-primitive-input-simple "Differ global please as I have already worked quite hard on capstone"
type input "Differ global please as I have already worked quite hard on capstone"
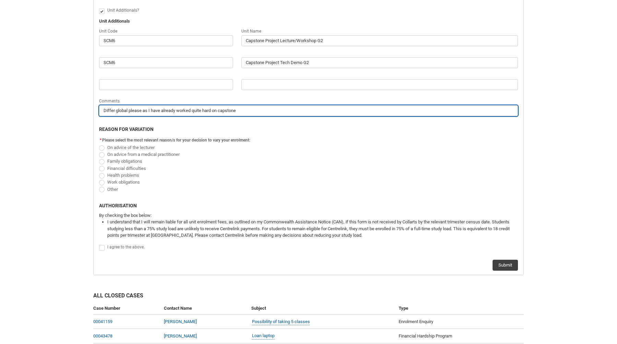
scroll to position [383, 0]
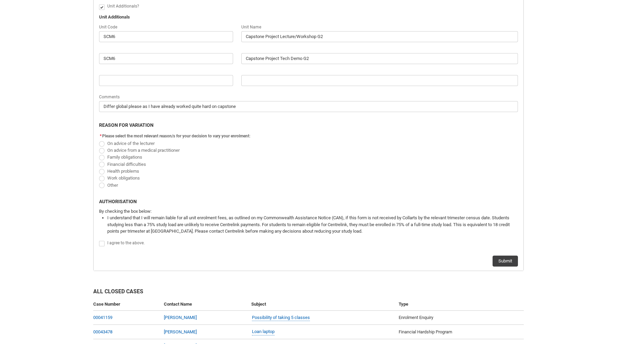
click at [116, 143] on span "On advice of the lecturer" at bounding box center [130, 143] width 47 height 5
click at [99, 140] on input "On advice of the lecturer" at bounding box center [99, 140] width 0 height 0
radio input "true"
click at [111, 243] on span "I agree to the above." at bounding box center [125, 243] width 37 height 5
checkbox input "true"
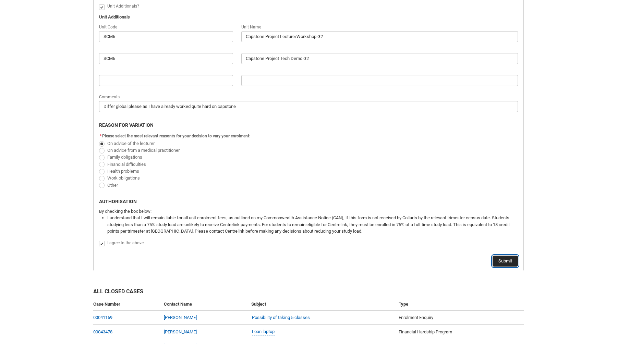
click at [507, 262] on button "Submit" at bounding box center [505, 261] width 25 height 11
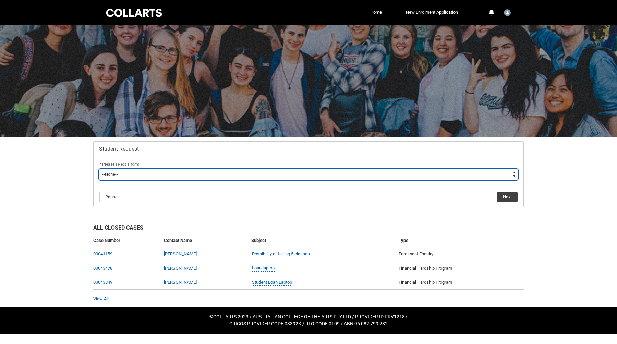
click at [187, 172] on select "--None-- Academic Transcript Application to Appeal Assignment Extension Change …" at bounding box center [308, 174] width 419 height 11
type lightning-select "Enrolment_Variation_Choice"
click at [99, 169] on select "--None-- Academic Transcript Application to Appeal Assignment Extension Change …" at bounding box center [308, 174] width 419 height 11
select select "Enrolment_Variation_Choice"
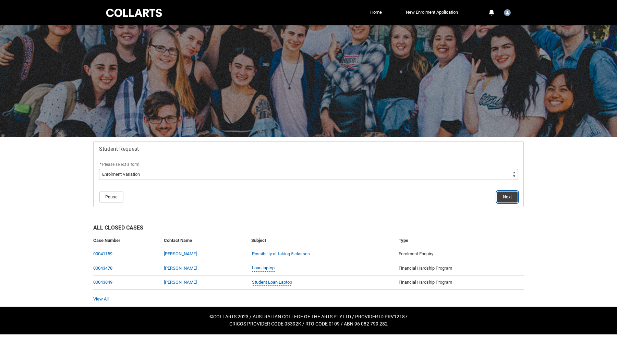
click at [502, 200] on button "Next" at bounding box center [507, 197] width 21 height 11
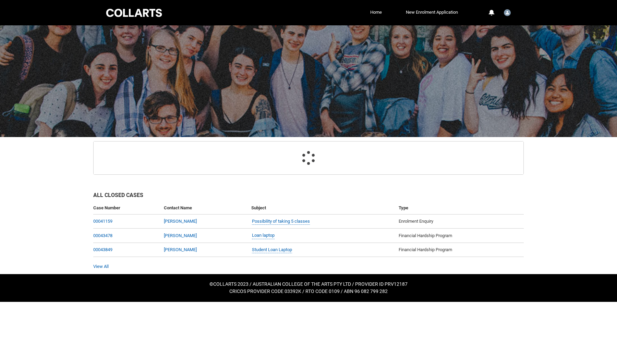
scroll to position [73, 0]
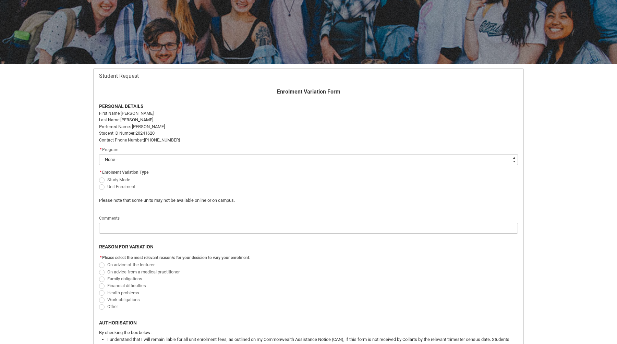
click at [327, 166] on flowruntime-screen-field "* Program * --None-- Bachelor of Screen & Media" at bounding box center [308, 157] width 427 height 22
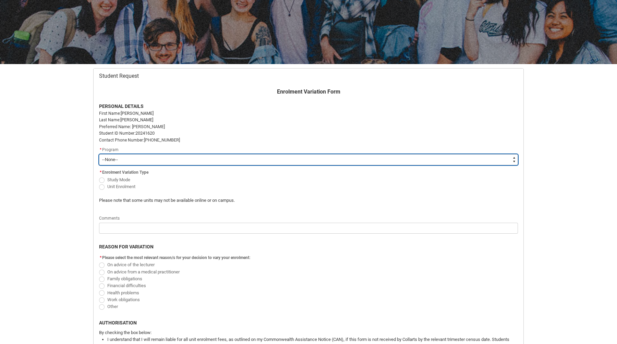
click at [327, 161] on select "--None-- Bachelor of Screen & Media" at bounding box center [308, 159] width 419 height 11
type lightning-select "recordPicklist_ProgramEnrollment.a0jOZ000003EXTtYAO"
click at [99, 154] on select "--None-- Bachelor of Screen & Media" at bounding box center [308, 159] width 419 height 11
select select "recordPicklist_ProgramEnrollment.a0jOZ000003EXTtYAO"
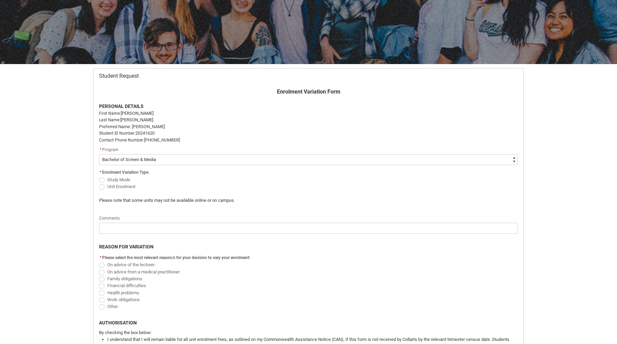
click at [102, 187] on span "Redu_Student_Request flow" at bounding box center [101, 186] width 5 height 5
click at [99, 183] on input "Unit Enrolment" at bounding box center [99, 183] width 0 height 0
radio input "true"
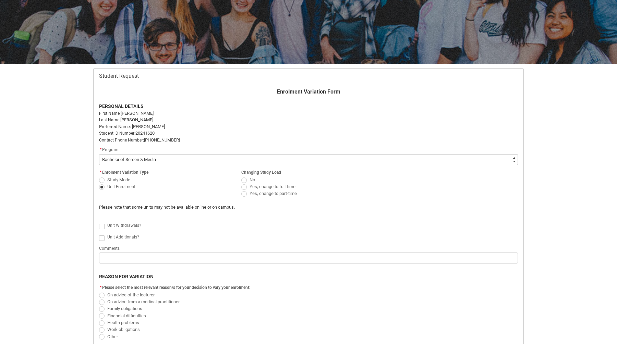
click at [245, 178] on span "Redu_Student_Request flow" at bounding box center [243, 180] width 5 height 5
click at [241, 176] on input "No" at bounding box center [241, 176] width 0 height 0
radio input "true"
click at [252, 185] on span "Yes, change to full-time" at bounding box center [273, 186] width 46 height 5
click at [241, 183] on input "Yes, change to full-time" at bounding box center [241, 183] width 0 height 0
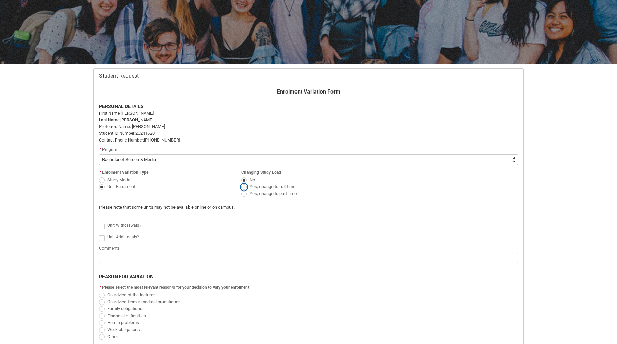
radio input "true"
click at [103, 226] on span "Redu_Student_Request flow" at bounding box center [101, 226] width 5 height 5
click at [99, 223] on input "Redu_Student_Request flow" at bounding box center [99, 222] width 0 height 0
type lightning-input "true"
checkbox input "true"
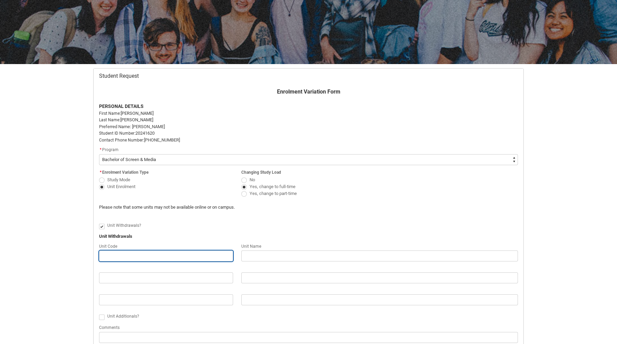
click at [112, 252] on input "Redu_Student_Request flow" at bounding box center [166, 256] width 134 height 11
type lightning-primitive-input-simple "SCMGSC3"
type input "SCMGSC3"
click at [297, 246] on div "Unit Name" at bounding box center [379, 246] width 277 height 8
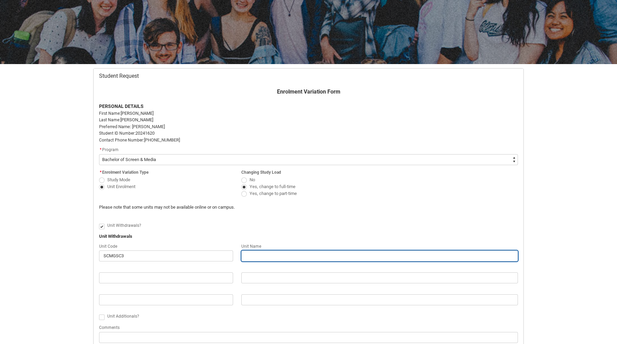
click at [296, 252] on input "Redu_Student_Request flow" at bounding box center [379, 256] width 277 height 11
type lightning-primitive-input-simple "Global Screen Cultures"
type input "Global Screen Cultures"
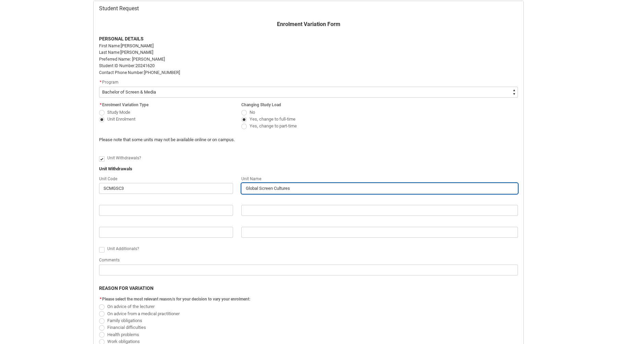
scroll to position [141, 0]
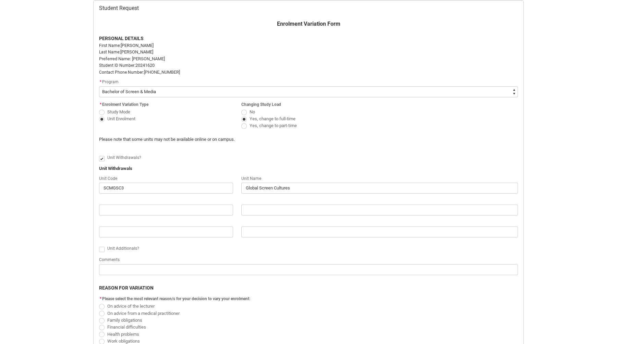
click at [109, 248] on span "Unit Additionals?" at bounding box center [123, 248] width 32 height 5
checkbox input "true"
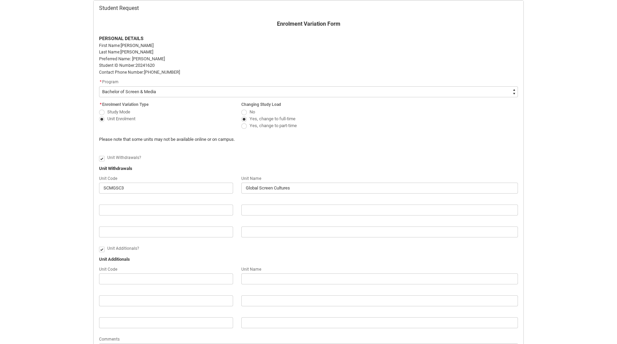
click at [145, 273] on div "Unit Code" at bounding box center [166, 269] width 134 height 8
click at [146, 274] on div "Unit Code" at bounding box center [166, 274] width 134 height 19
click at [146, 274] on input "Redu_Student_Request flow" at bounding box center [166, 279] width 134 height 11
type lightning-primitive-input-simple "SCM6"
type input "SCM6"
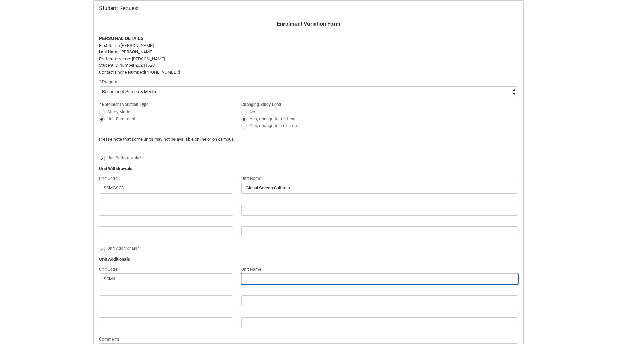
click at [271, 281] on input "Redu_Student_Request flow" at bounding box center [379, 279] width 277 height 11
type lightning-primitive-input-simple "Capstone Project Lecture/Workshop G2"
type input "Capstone Project Lecture/Workshop G2"
drag, startPoint x: 333, startPoint y: 277, endPoint x: 280, endPoint y: 277, distance: 52.8
click at [280, 277] on input "Capstone Project Lecture/Workshop G2" at bounding box center [379, 279] width 277 height 11
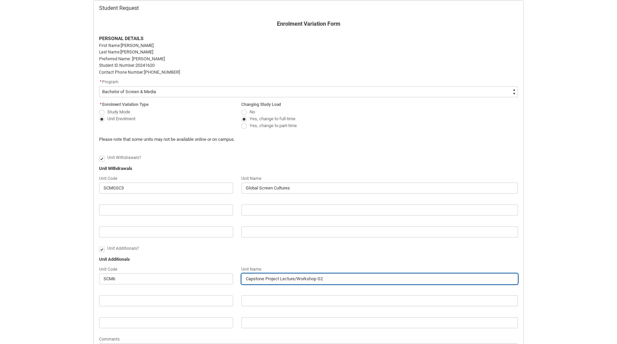
type lightning-primitive-input-simple "Capstone Project"
type input "Capstone Project"
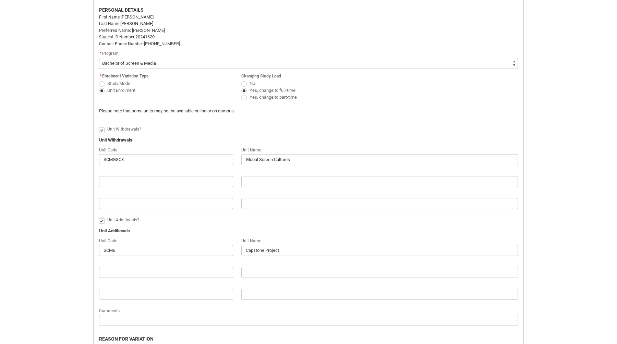
click at [209, 239] on div "Unit Code" at bounding box center [166, 241] width 134 height 8
